Goal: Task Accomplishment & Management: Manage account settings

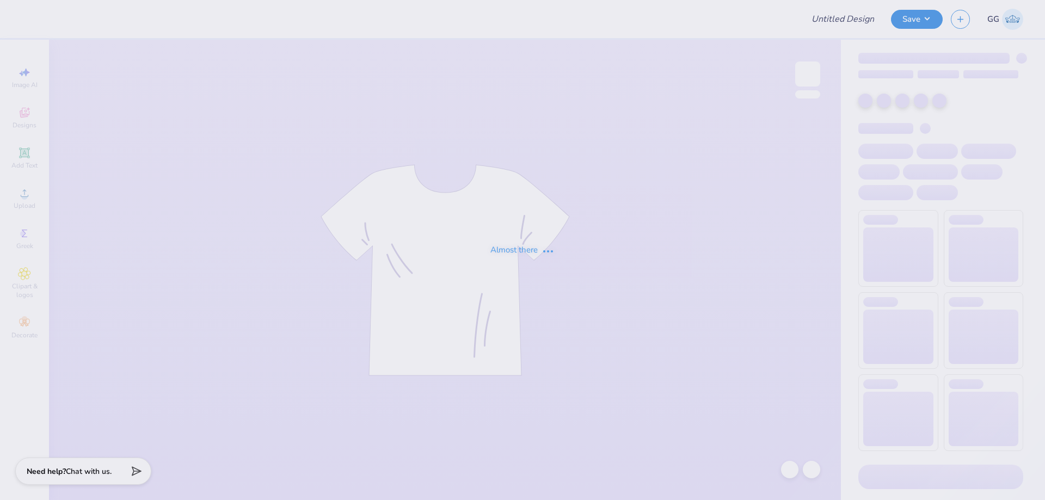
type input "FPS237695"
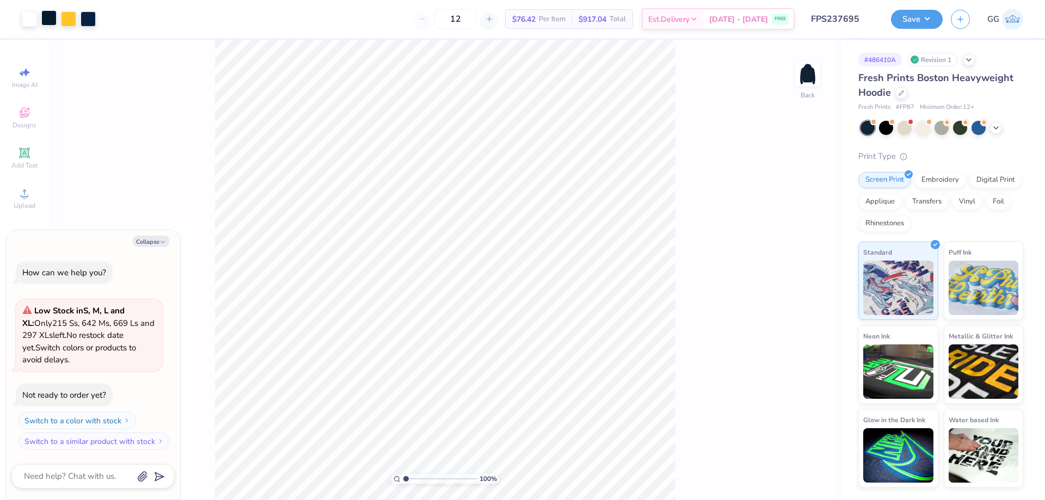
click at [54, 20] on div at bounding box center [48, 17] width 15 height 15
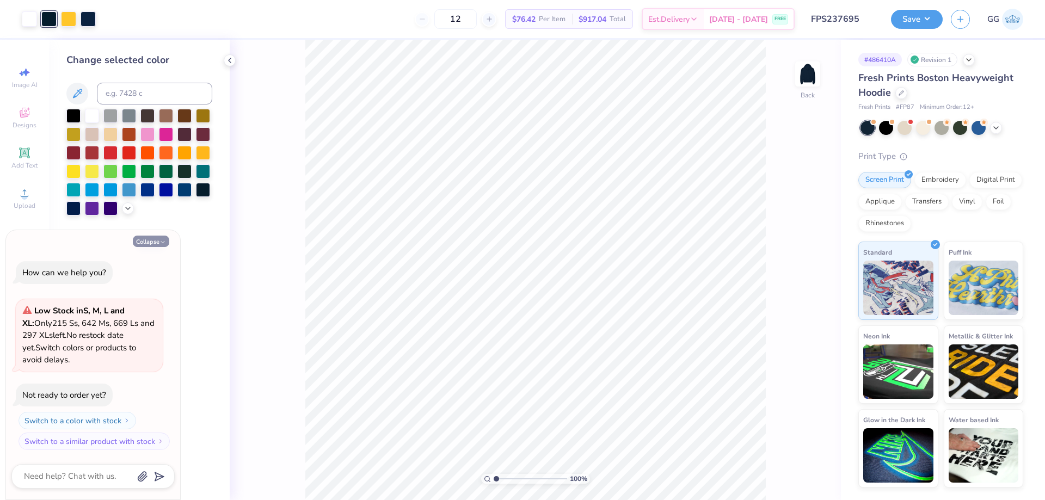
click at [152, 240] on button "Collapse" at bounding box center [151, 241] width 36 height 11
type textarea "x"
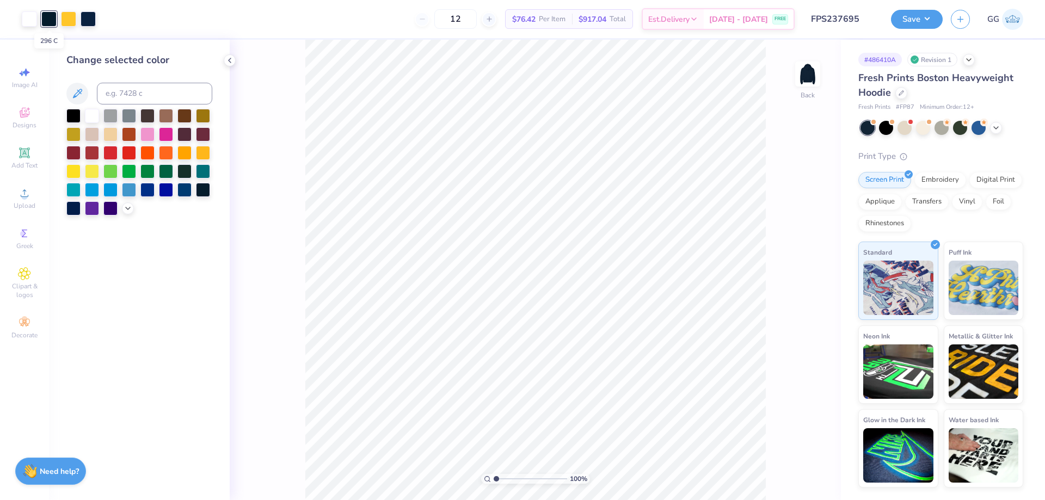
click at [49, 18] on div at bounding box center [48, 18] width 15 height 15
click at [150, 91] on input at bounding box center [154, 94] width 115 height 22
type input "289"
click at [789, 466] on icon at bounding box center [789, 470] width 9 height 10
click at [815, 465] on icon at bounding box center [811, 469] width 11 height 11
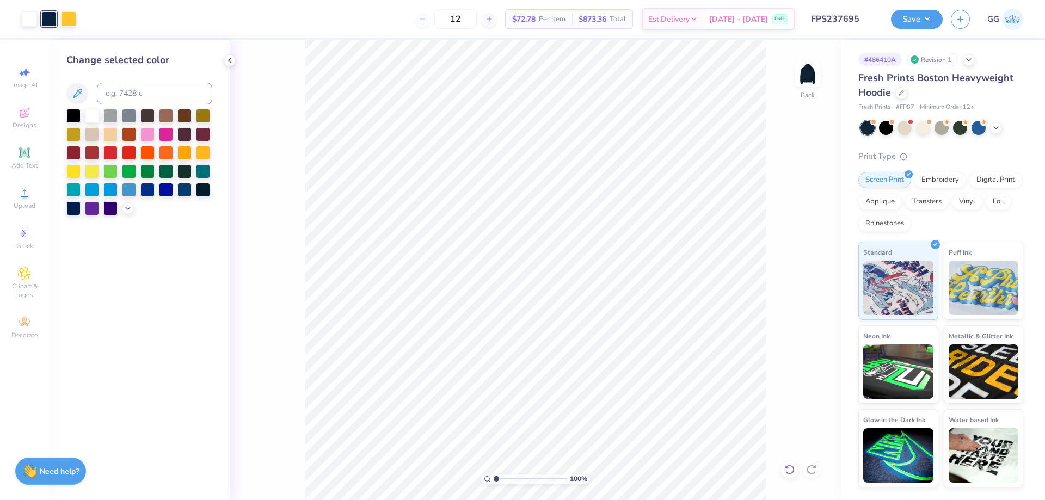
click at [795, 467] on div at bounding box center [789, 469] width 17 height 17
click at [809, 471] on icon at bounding box center [811, 469] width 11 height 11
click at [785, 466] on icon at bounding box center [789, 469] width 11 height 11
click at [90, 18] on div at bounding box center [88, 18] width 15 height 15
click at [177, 97] on input at bounding box center [154, 94] width 115 height 22
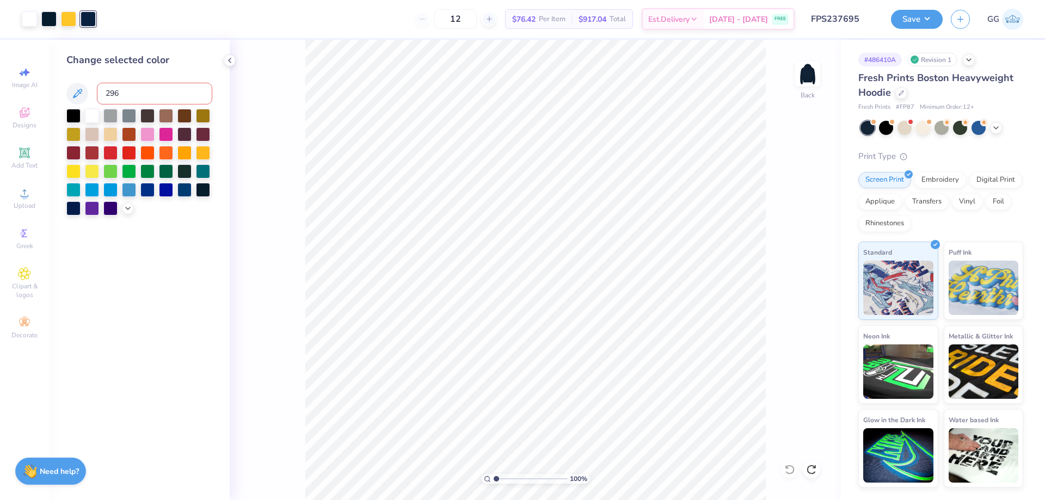
type input "296"
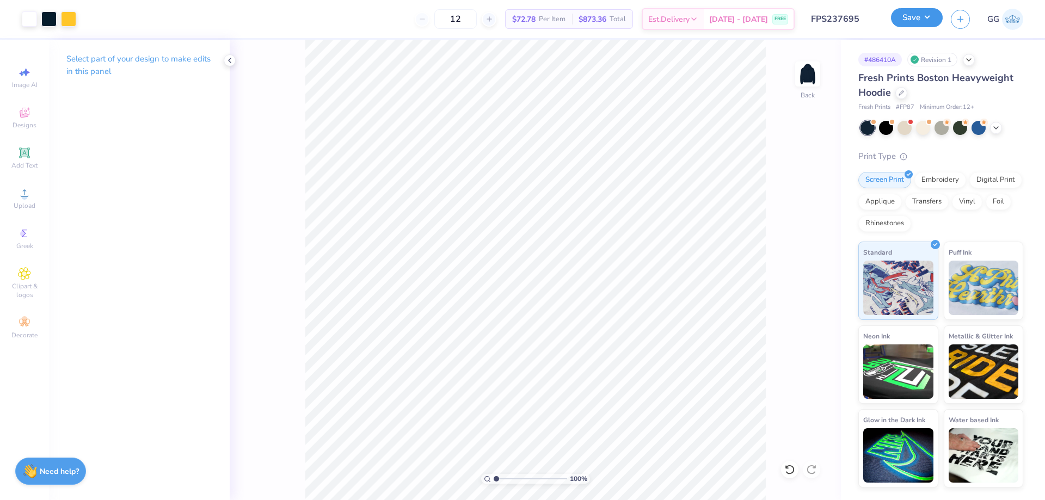
click at [901, 20] on button "Save" at bounding box center [917, 17] width 52 height 19
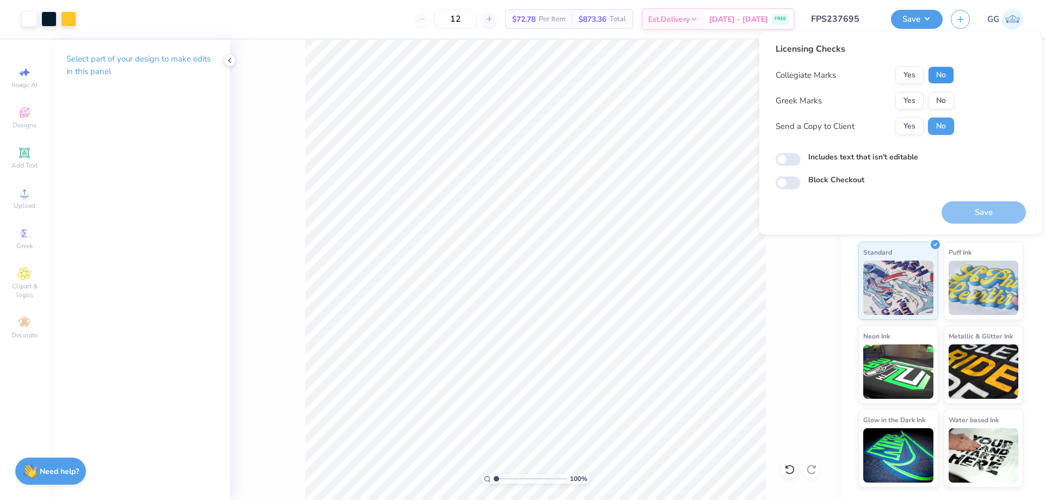
click at [947, 83] on button "No" at bounding box center [941, 74] width 26 height 17
click at [941, 108] on button "No" at bounding box center [941, 100] width 26 height 17
click at [803, 175] on div "Block Checkout" at bounding box center [900, 180] width 250 height 13
click at [793, 180] on input "Block Checkout" at bounding box center [787, 182] width 25 height 13
checkbox input "true"
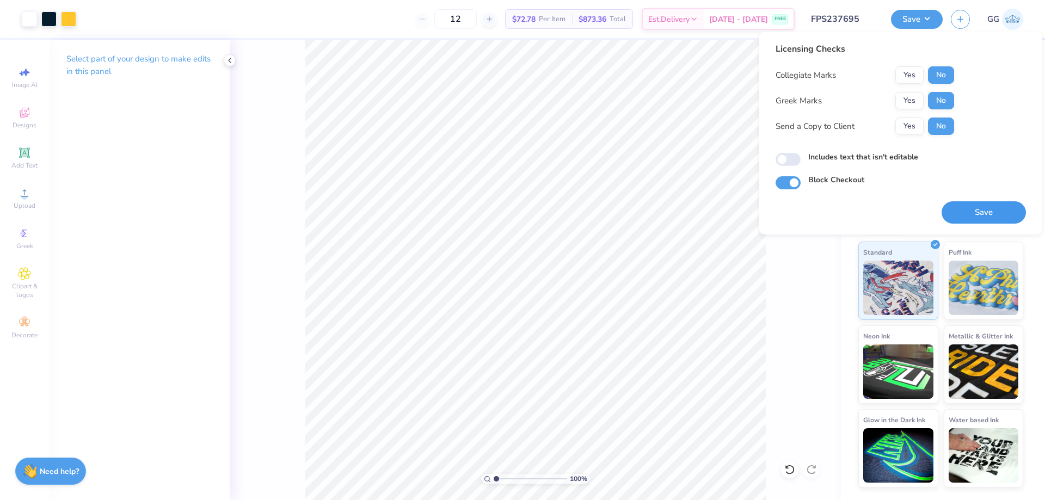
click at [989, 209] on button "Save" at bounding box center [983, 212] width 84 height 22
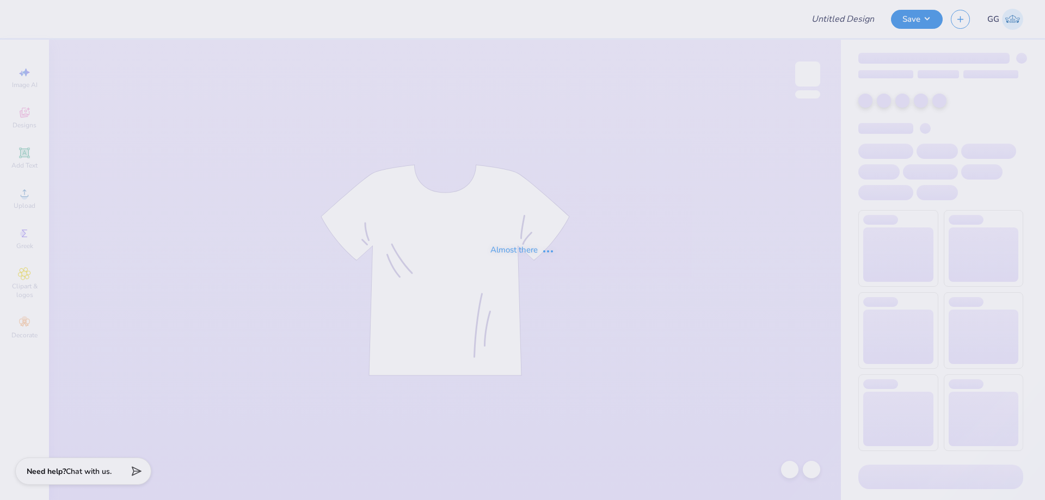
type input "FPS237695"
